Goal: Information Seeking & Learning: Understand process/instructions

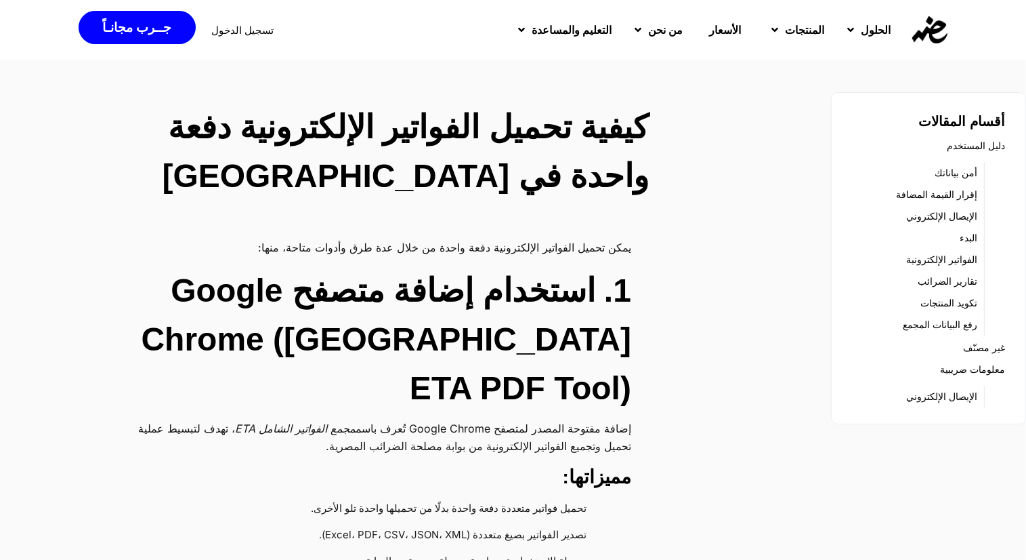
click at [583, 335] on h2 "1. استخدام إضافة متصفح Google Chrome ([GEOGRAPHIC_DATA] ETA PDF Tool)" at bounding box center [370, 339] width 521 height 146
click at [357, 341] on h2 "1. استخدام إضافة متصفح Google Chrome ([GEOGRAPHIC_DATA] ETA PDF Tool)" at bounding box center [370, 339] width 521 height 146
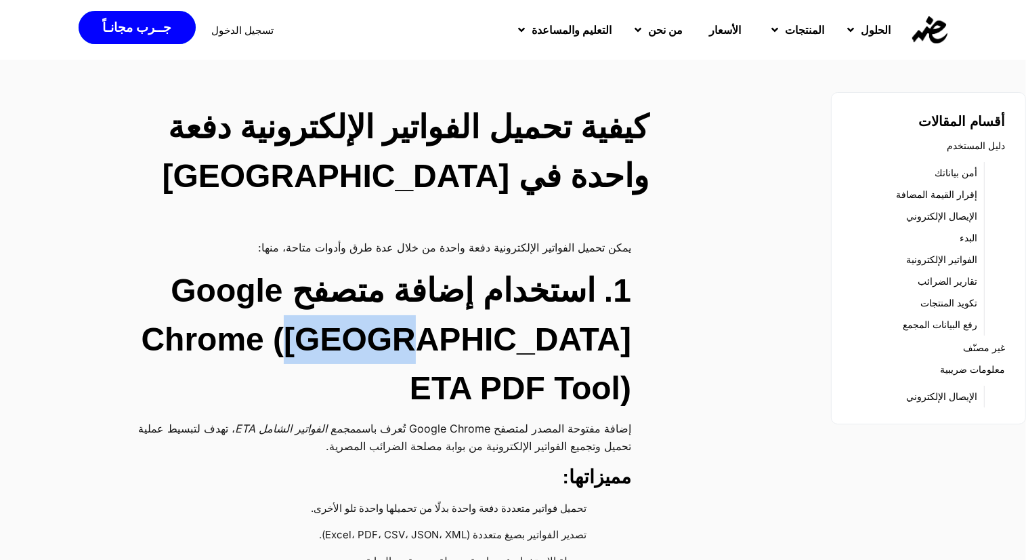
click at [357, 341] on h2 "1. استخدام إضافة متصفح Google Chrome ([GEOGRAPHIC_DATA] ETA PDF Tool)" at bounding box center [370, 339] width 521 height 146
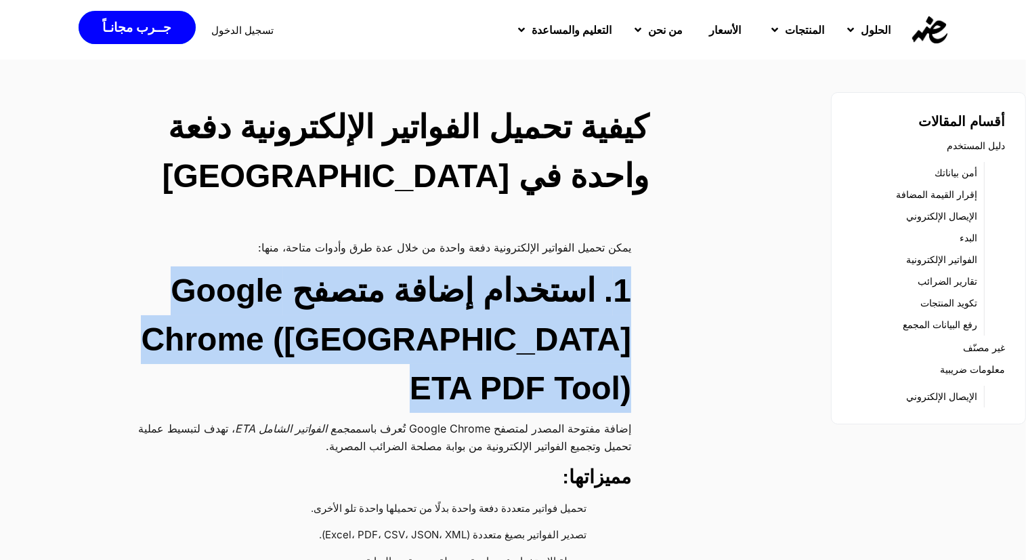
click at [357, 341] on h2 "1. استخدام إضافة متصفح Google Chrome ([GEOGRAPHIC_DATA] ETA PDF Tool)" at bounding box center [370, 339] width 521 height 146
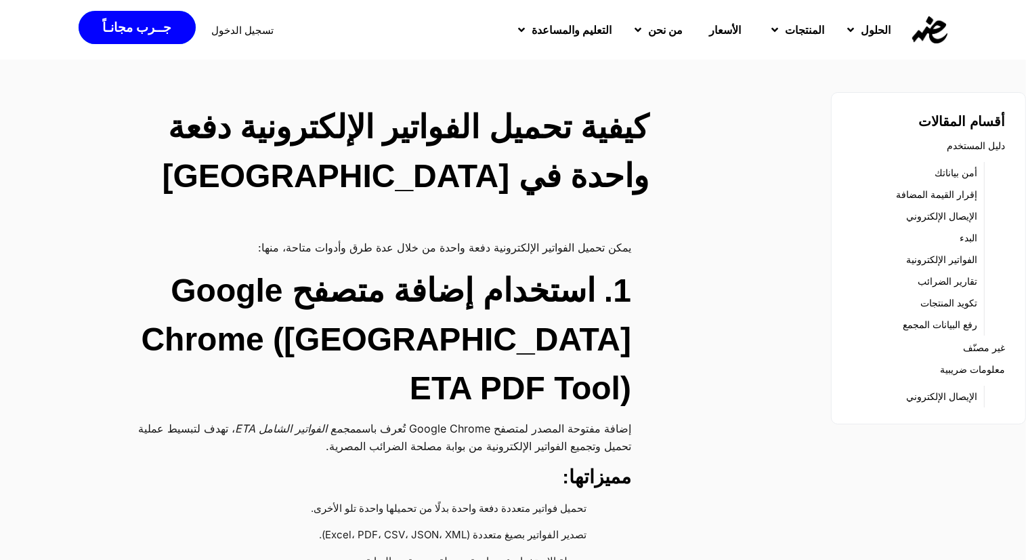
click at [335, 335] on h2 "1. استخدام إضافة متصفح Google Chrome ([GEOGRAPHIC_DATA] ETA PDF Tool)" at bounding box center [370, 339] width 521 height 146
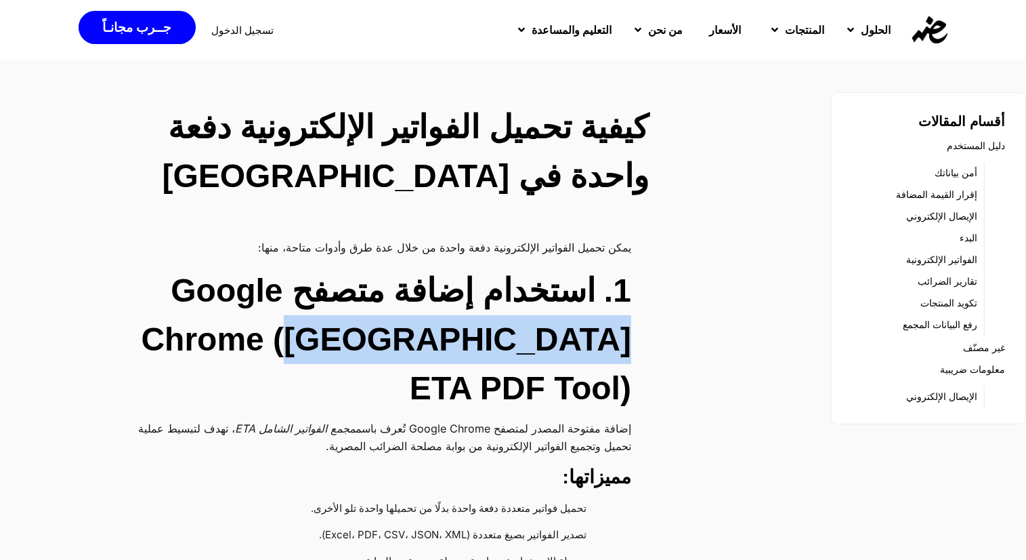
drag, startPoint x: 335, startPoint y: 335, endPoint x: 598, endPoint y: 334, distance: 263.6
click at [598, 334] on h2 "1. استخدام إضافة متصفح Google Chrome ([GEOGRAPHIC_DATA] ETA PDF Tool)" at bounding box center [370, 339] width 521 height 146
copy h2 "Egypt ETA PDF Tool"
